Goal: Find specific page/section: Find specific page/section

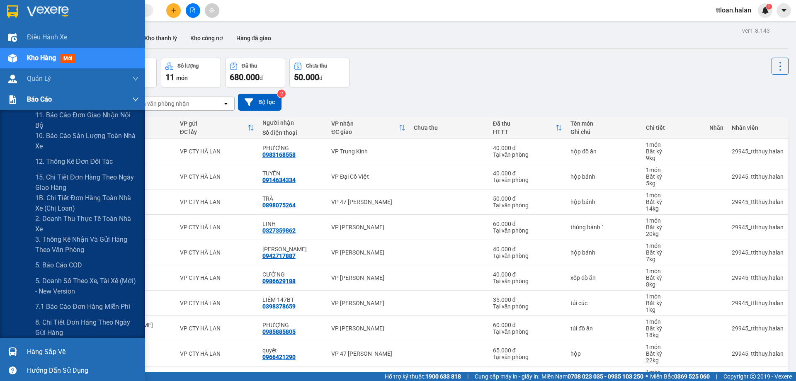
click at [31, 99] on span "Báo cáo" at bounding box center [39, 99] width 25 height 10
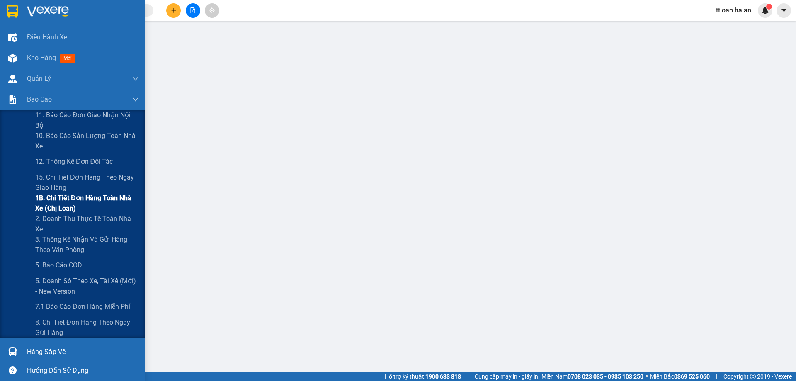
click at [76, 202] on span "1B. Chi tiết đơn hàng toàn nhà xe (chị loan)" at bounding box center [87, 203] width 104 height 21
